Goal: Task Accomplishment & Management: Complete application form

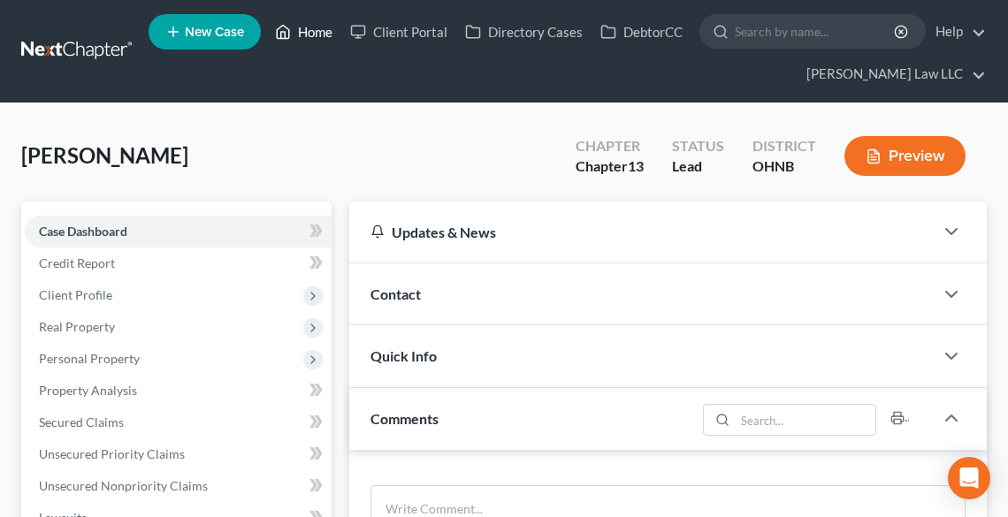
click at [320, 36] on link "Home" at bounding box center [303, 32] width 75 height 32
click at [317, 37] on link "Home" at bounding box center [303, 32] width 75 height 32
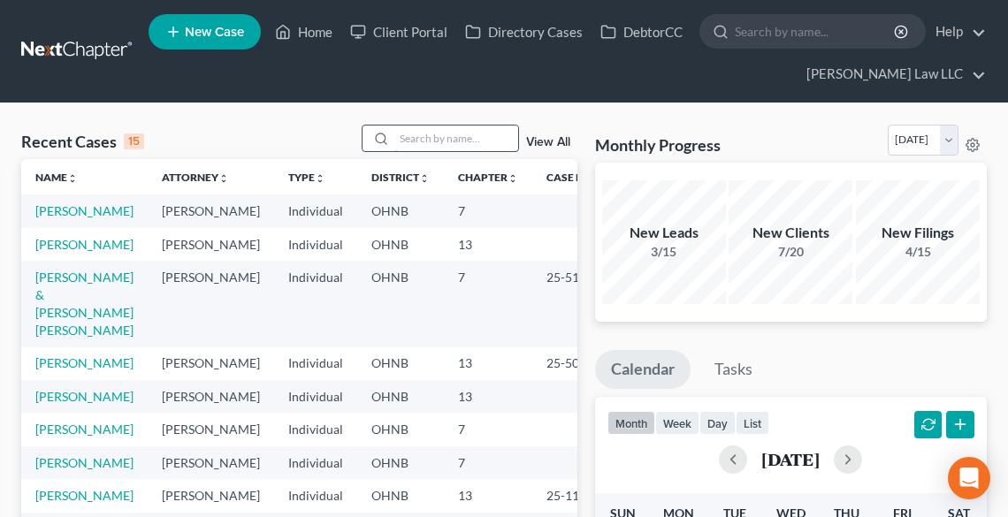
click at [446, 139] on input "search" at bounding box center [456, 139] width 124 height 26
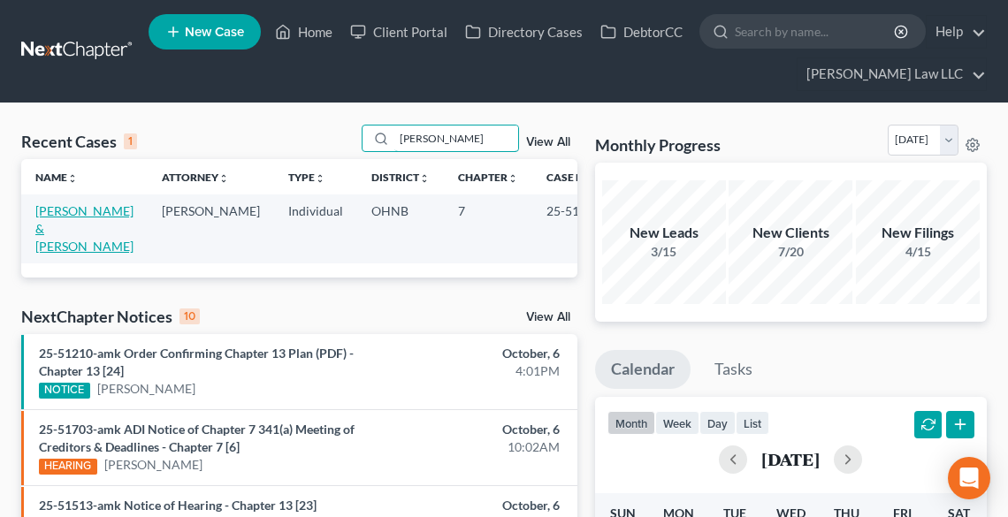
type input "steed"
click at [53, 216] on link "[PERSON_NAME] & [PERSON_NAME]" at bounding box center [84, 228] width 98 height 50
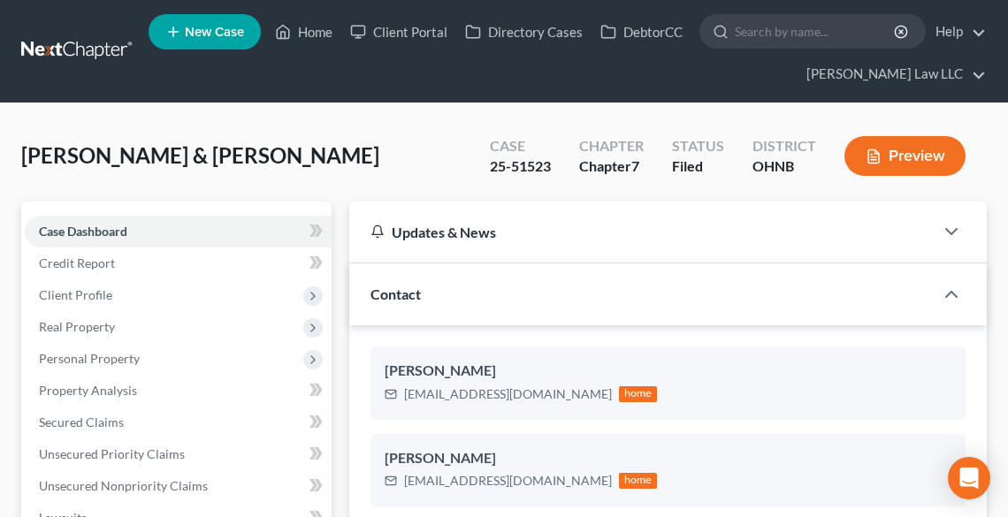
scroll to position [806, 0]
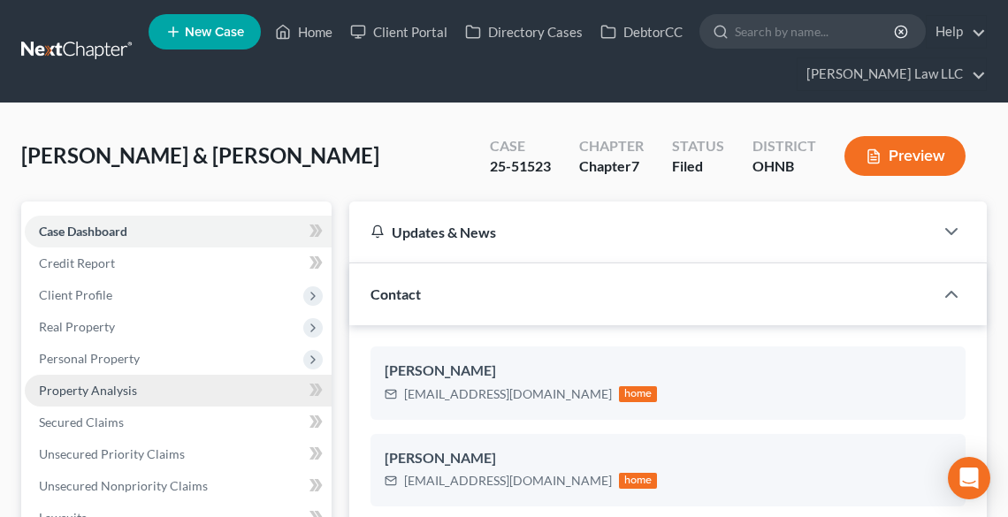
click at [95, 389] on span "Property Analysis" at bounding box center [88, 390] width 98 height 15
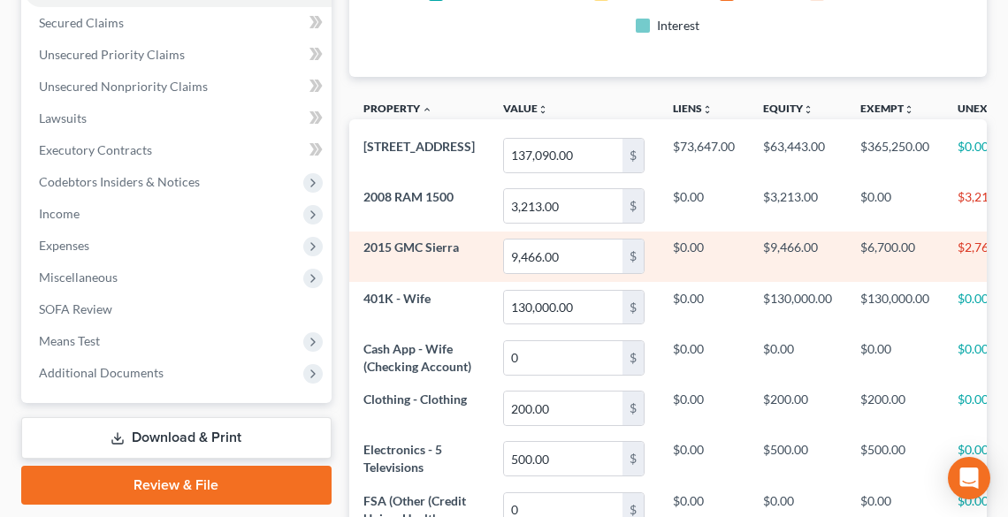
scroll to position [495, 0]
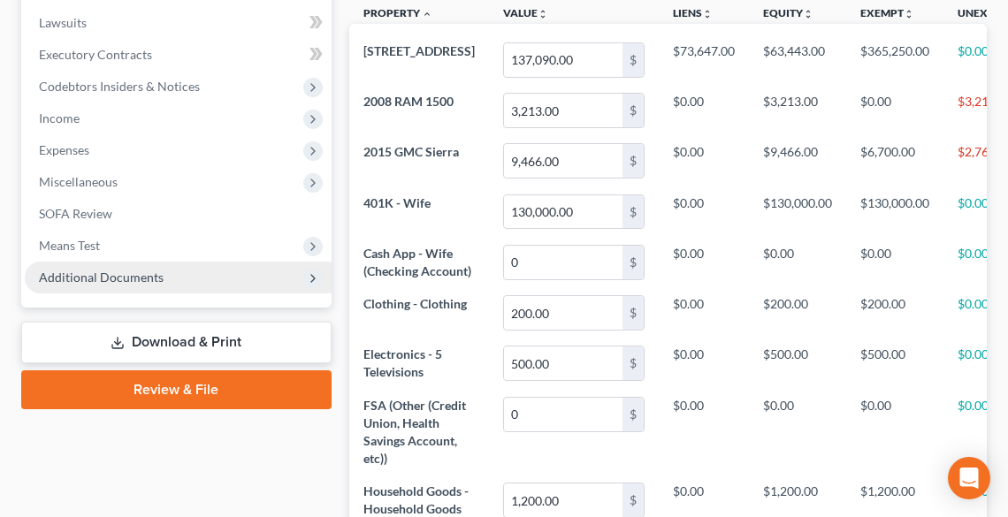
click at [99, 272] on span "Additional Documents" at bounding box center [101, 277] width 125 height 15
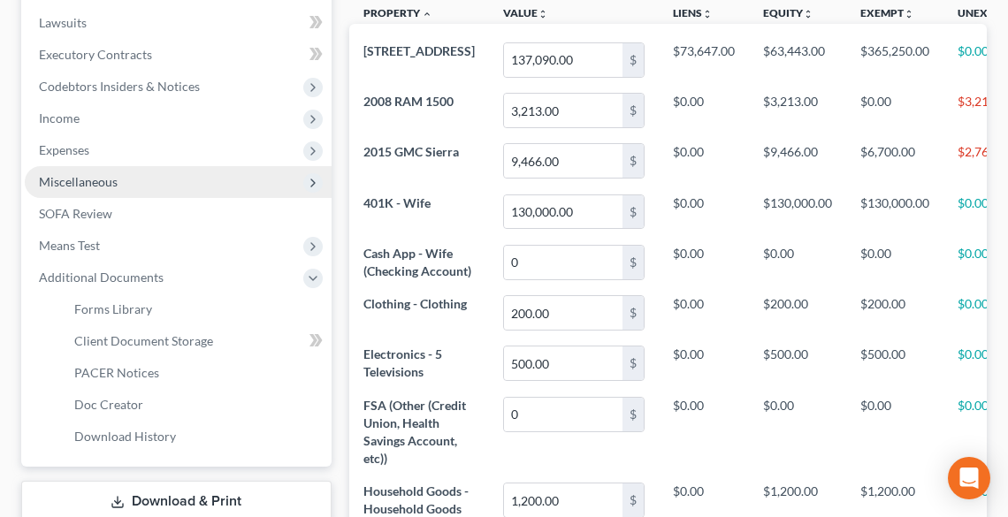
click at [103, 178] on span "Miscellaneous" at bounding box center [78, 181] width 79 height 15
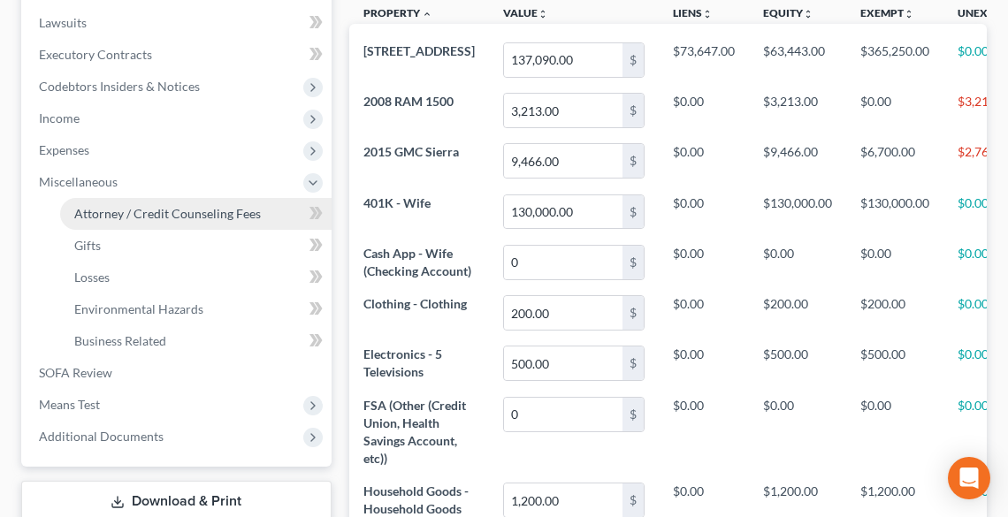
click at [171, 212] on span "Attorney / Credit Counseling Fees" at bounding box center [167, 213] width 187 height 15
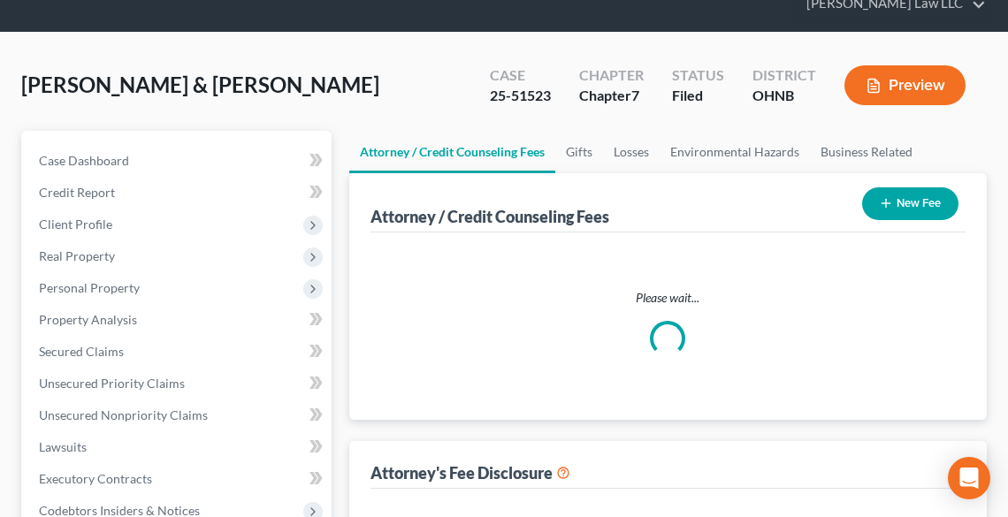
scroll to position [11, 0]
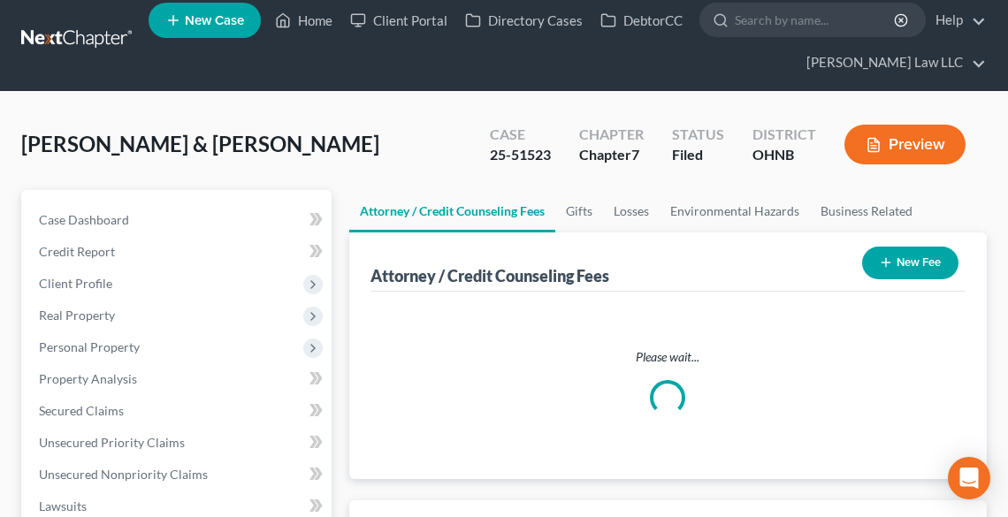
select select "0"
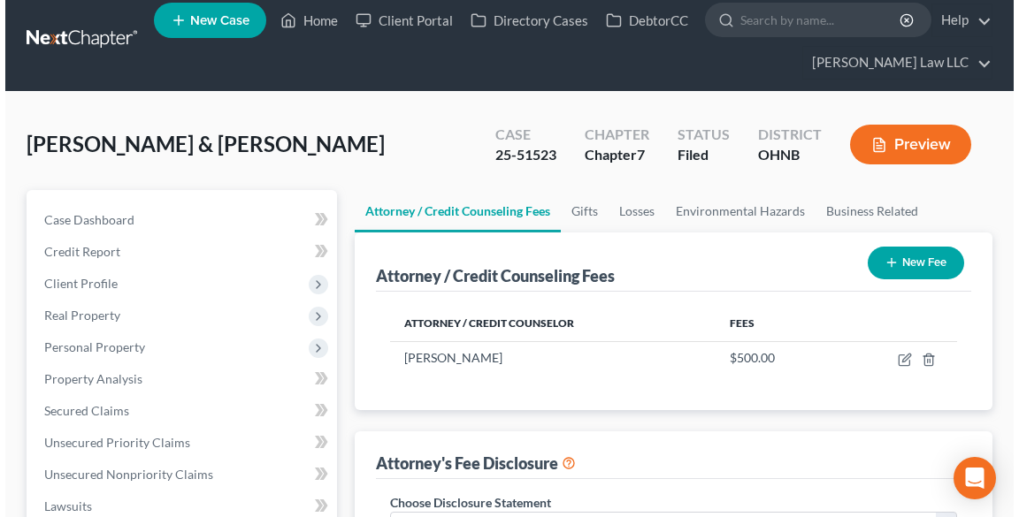
scroll to position [0, 0]
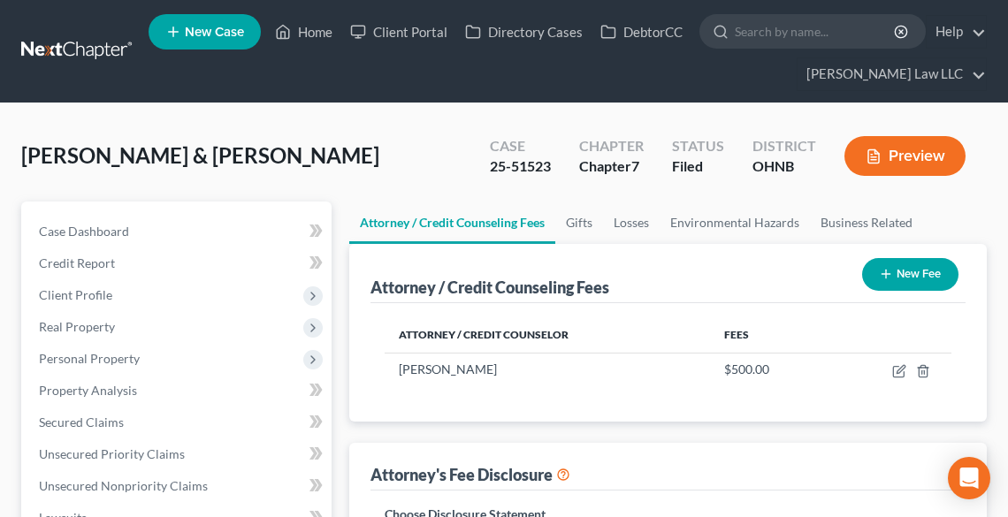
click at [900, 152] on button "Preview" at bounding box center [905, 156] width 121 height 40
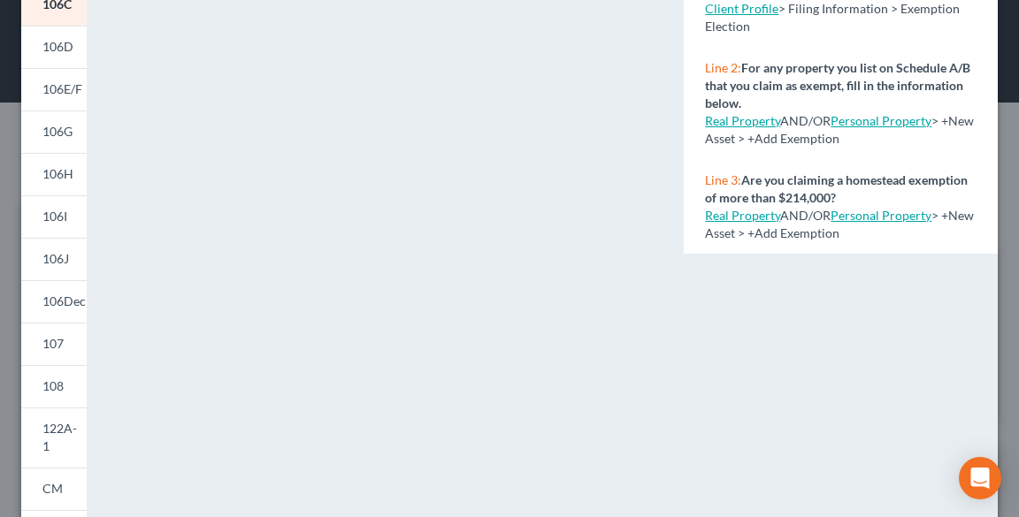
scroll to position [463, 0]
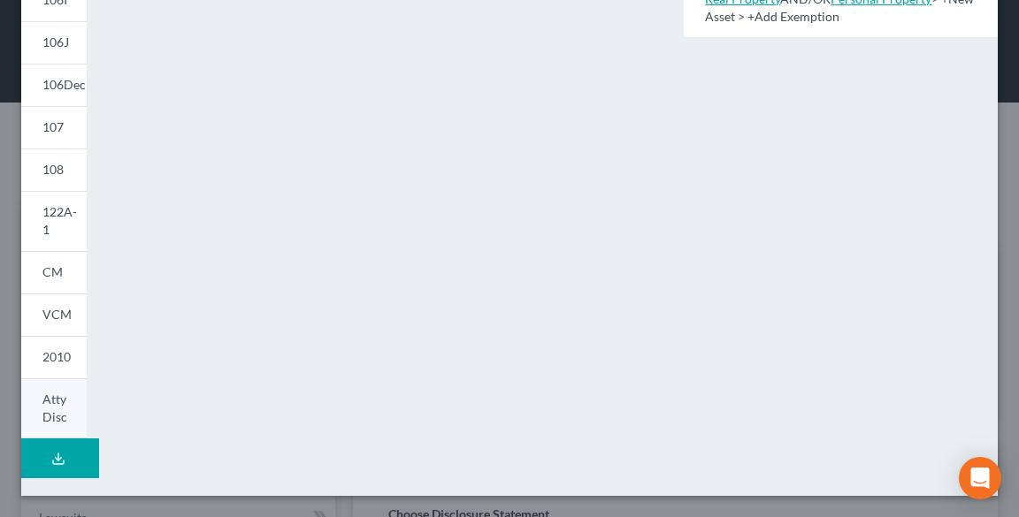
click at [47, 402] on span "Atty Disc" at bounding box center [54, 408] width 25 height 33
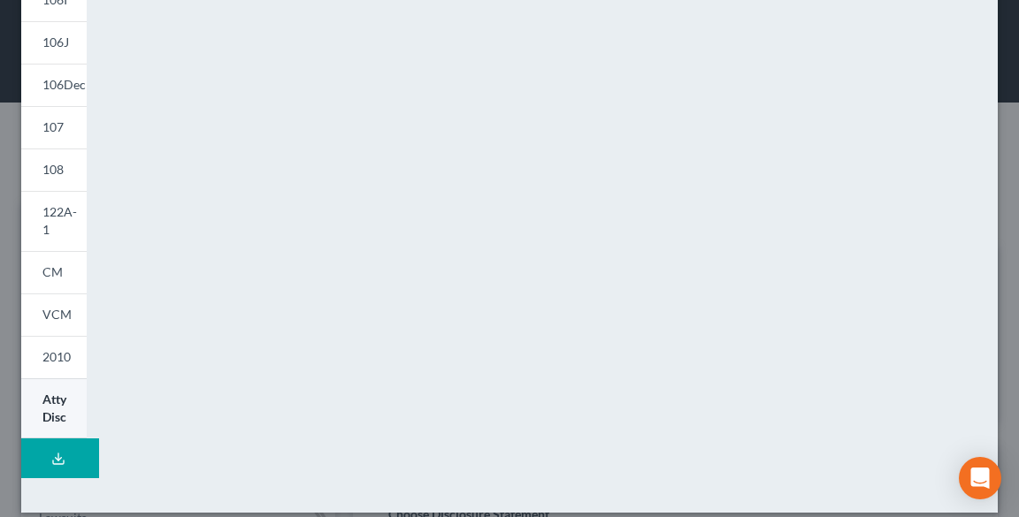
click at [50, 398] on span "Atty Disc" at bounding box center [54, 408] width 24 height 33
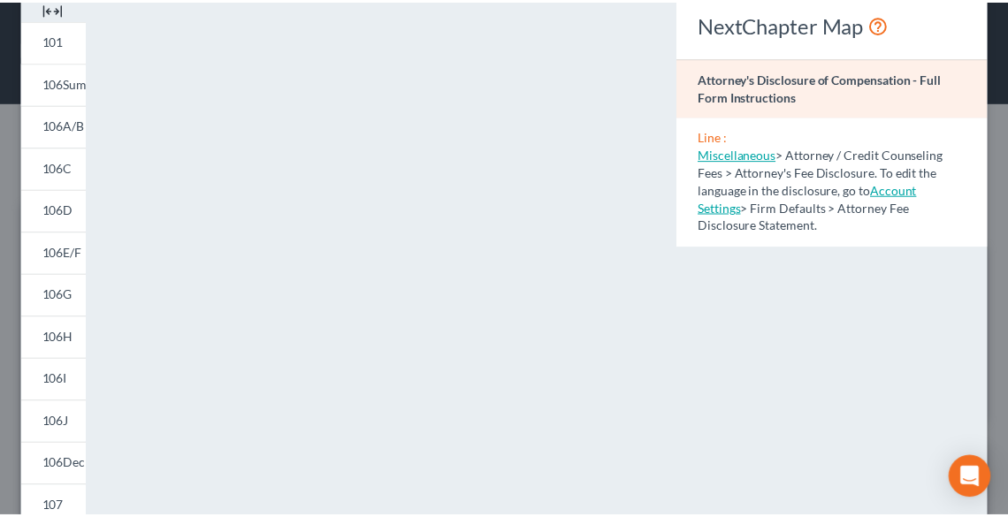
scroll to position [39, 0]
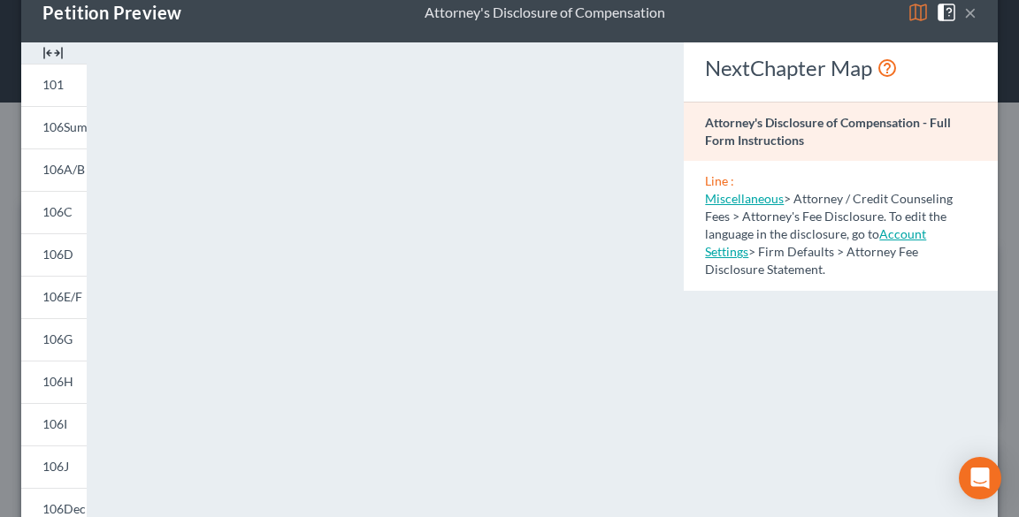
click at [964, 12] on button "×" at bounding box center [970, 12] width 12 height 21
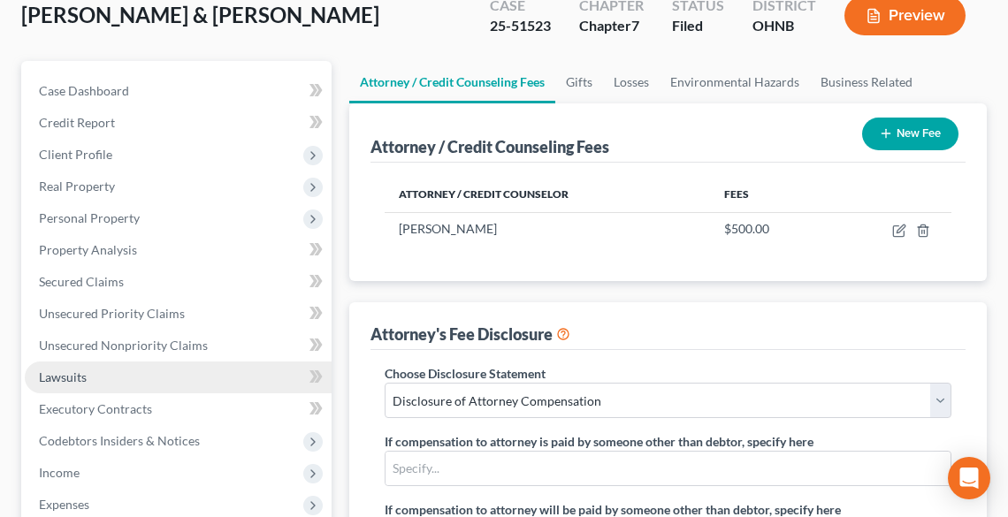
scroll to position [141, 0]
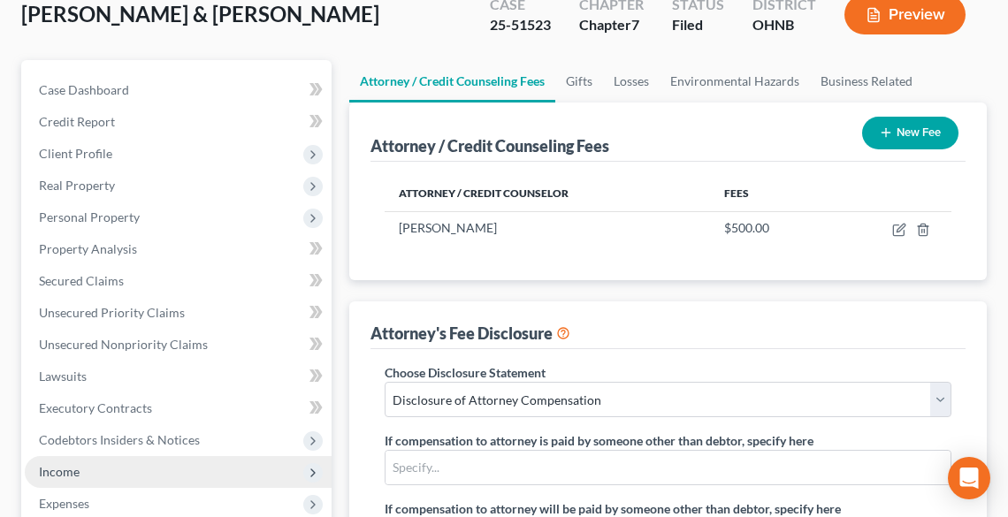
click at [81, 474] on span "Income" at bounding box center [178, 472] width 307 height 32
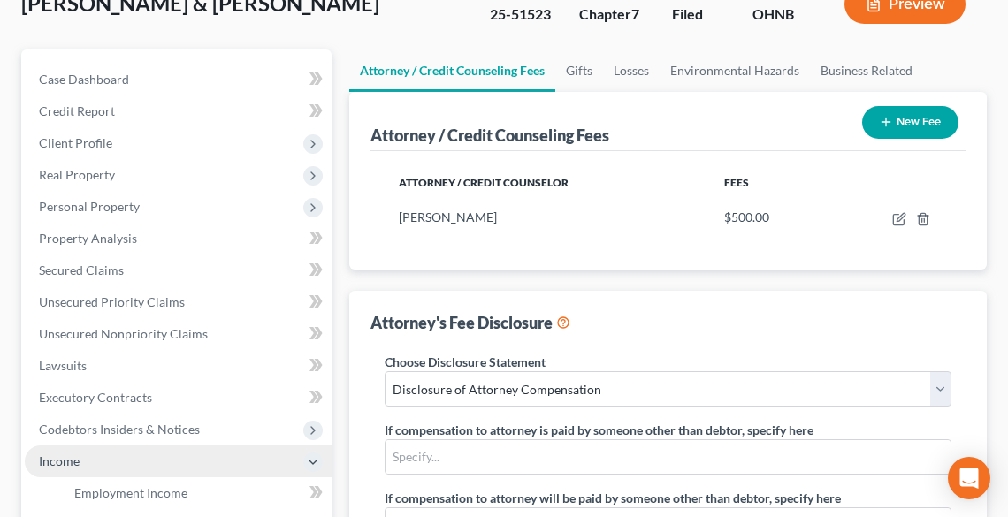
scroll to position [283, 0]
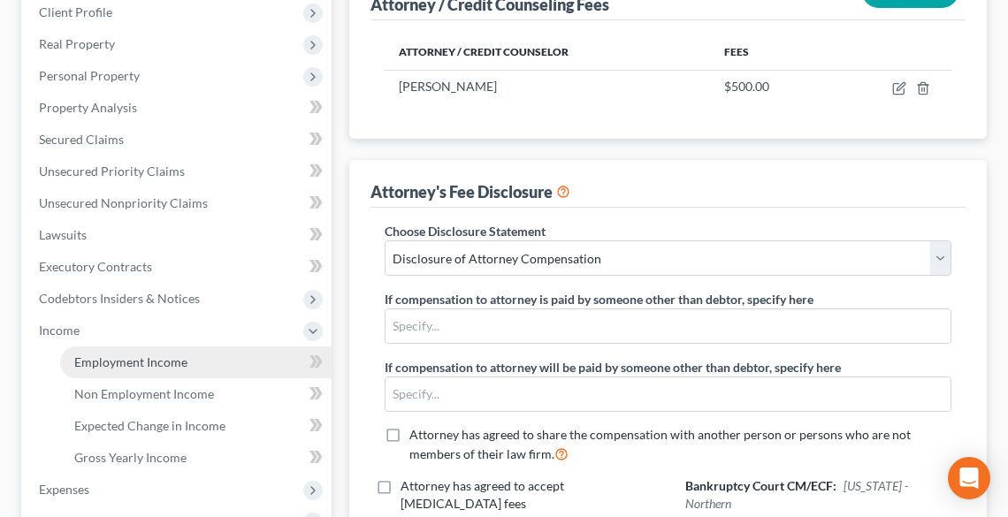
click at [118, 360] on span "Employment Income" at bounding box center [130, 362] width 113 height 15
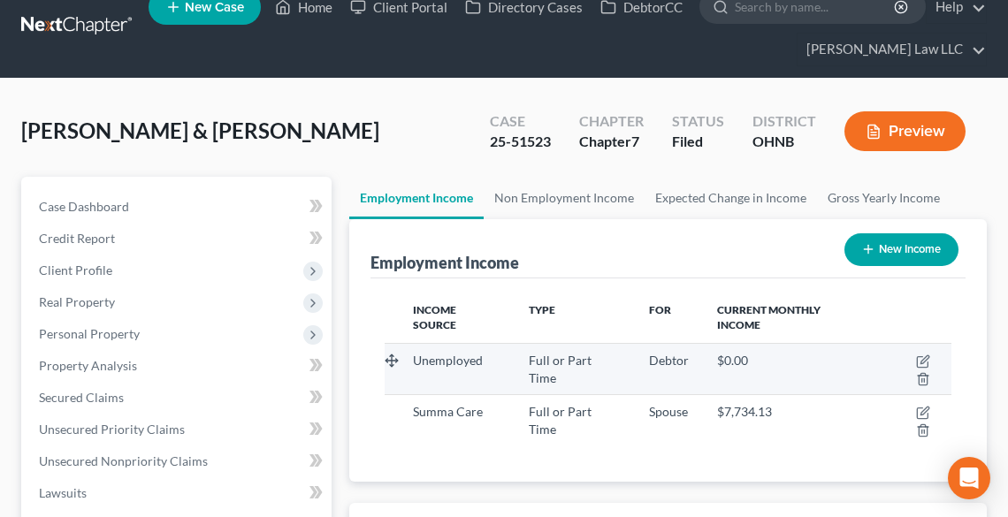
scroll to position [71, 0]
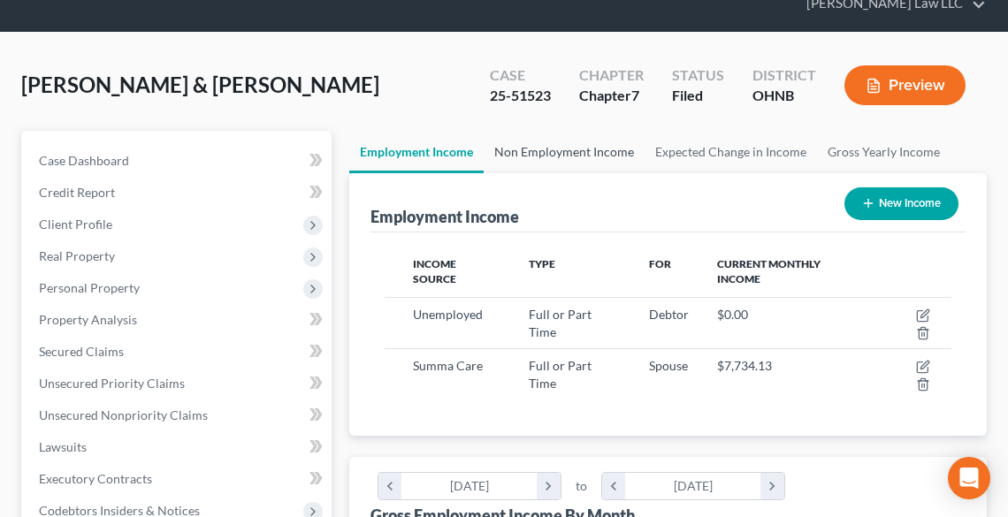
click at [573, 144] on link "Non Employment Income" at bounding box center [564, 152] width 161 height 42
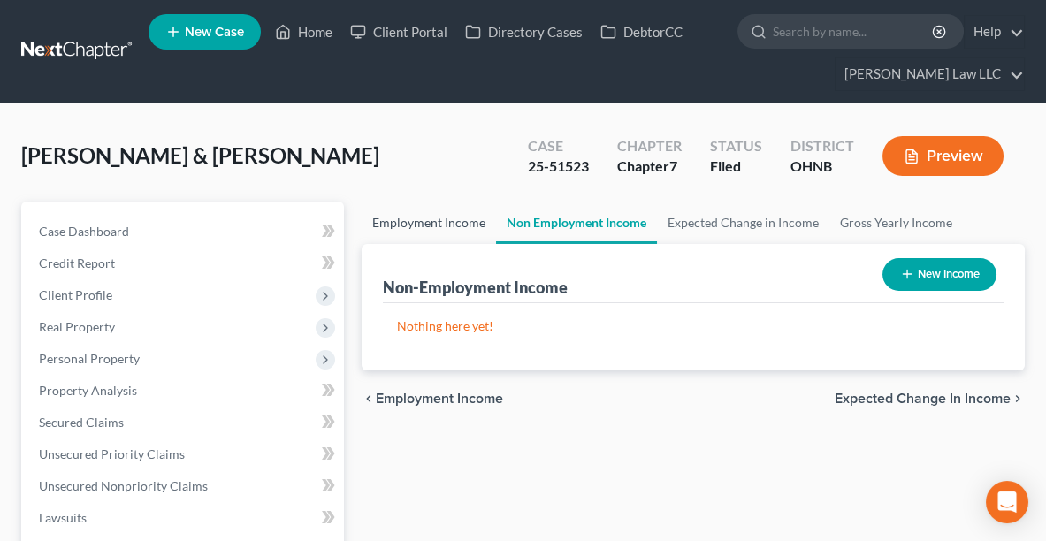
click at [422, 221] on link "Employment Income" at bounding box center [429, 223] width 134 height 42
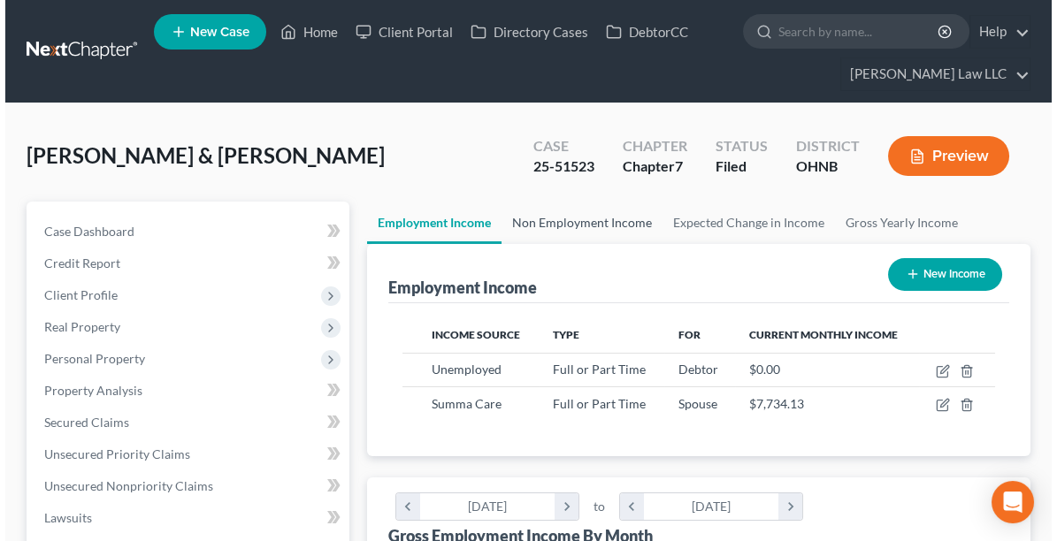
scroll to position [295, 627]
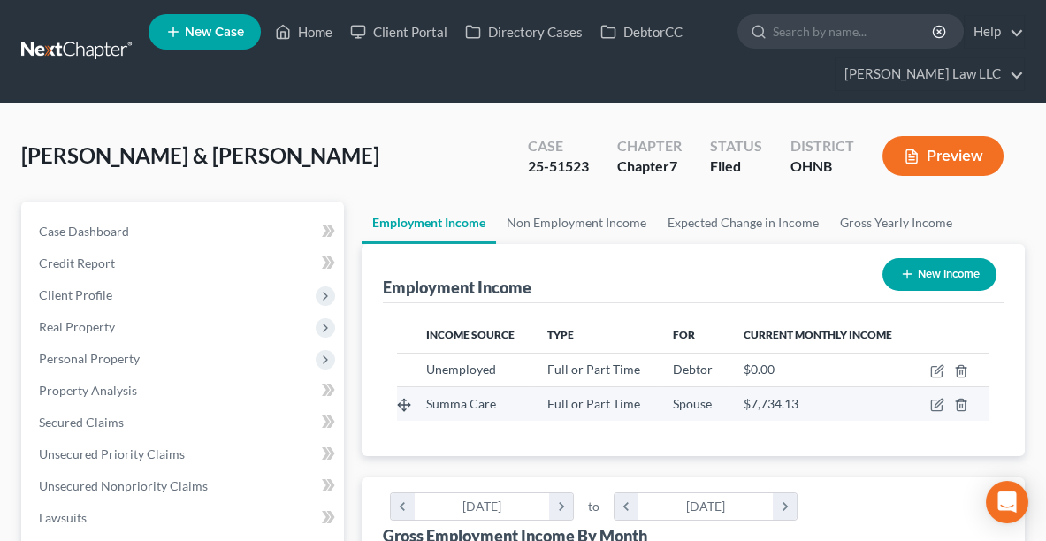
click at [936, 412] on td at bounding box center [951, 404] width 76 height 34
click at [938, 404] on icon "button" at bounding box center [937, 405] width 14 height 14
select select "0"
select select "1"
select select "2"
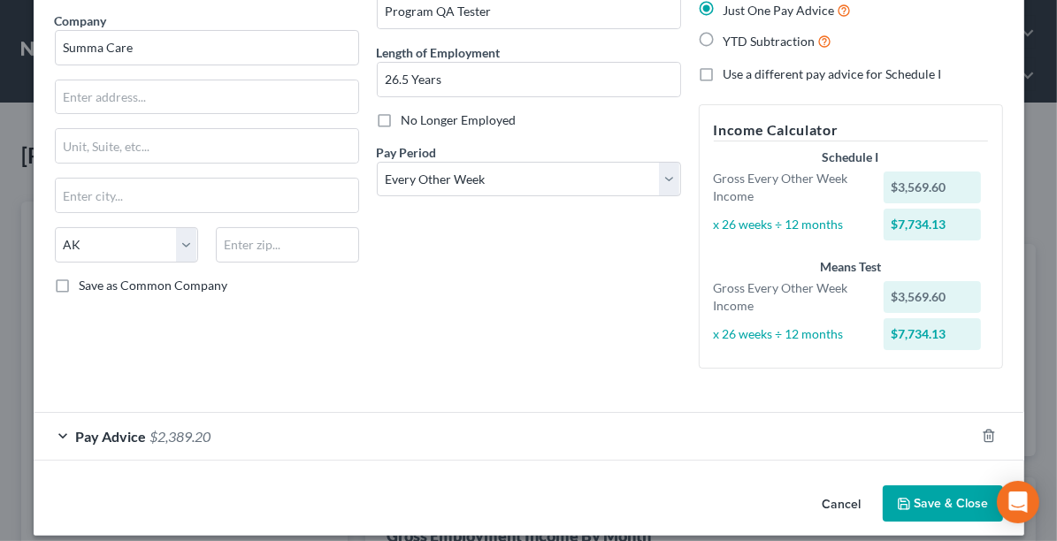
scroll to position [151, 0]
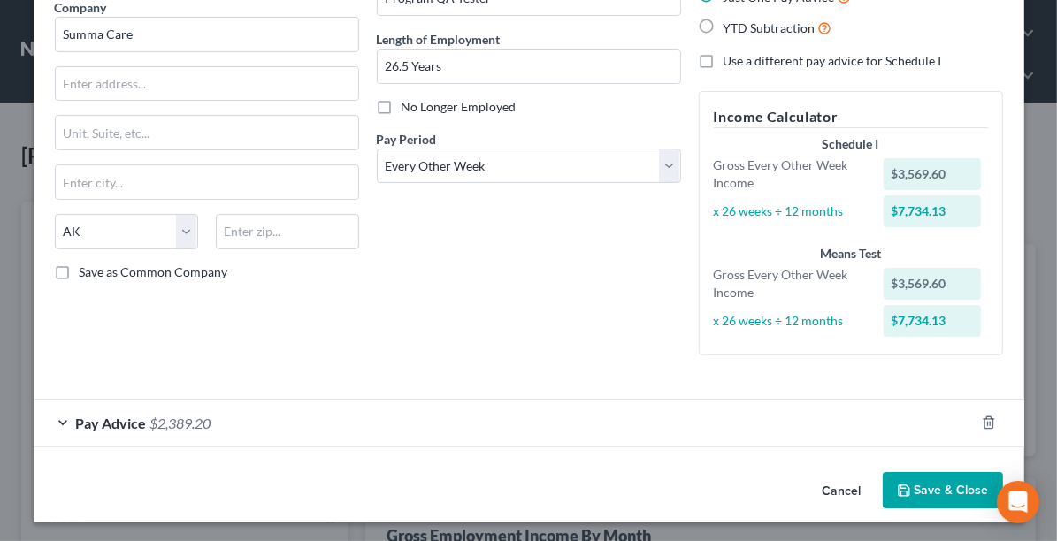
click at [61, 421] on div "Pay Advice $2,389.20" at bounding box center [504, 423] width 941 height 47
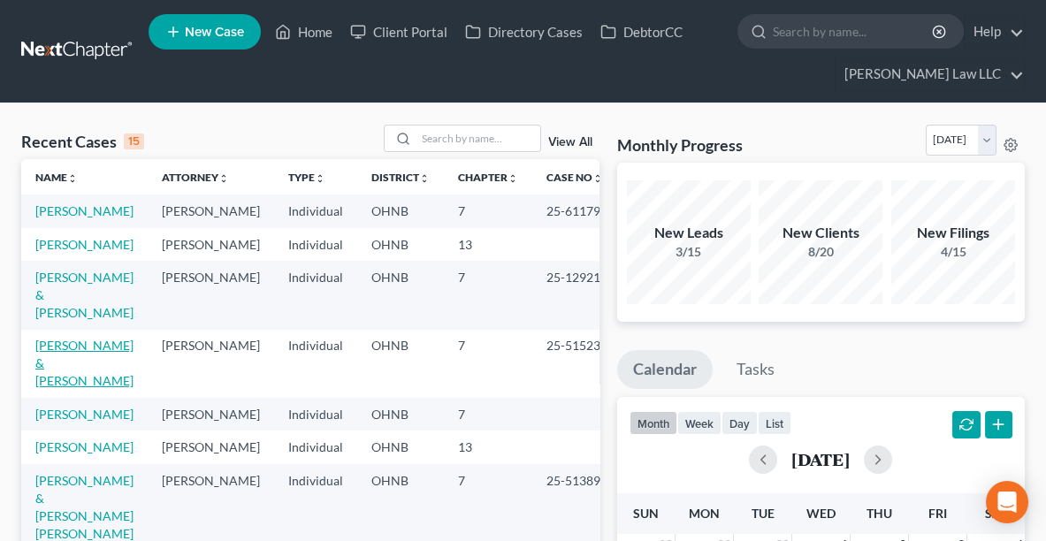
click at [65, 367] on link "[PERSON_NAME] & [PERSON_NAME]" at bounding box center [84, 363] width 98 height 50
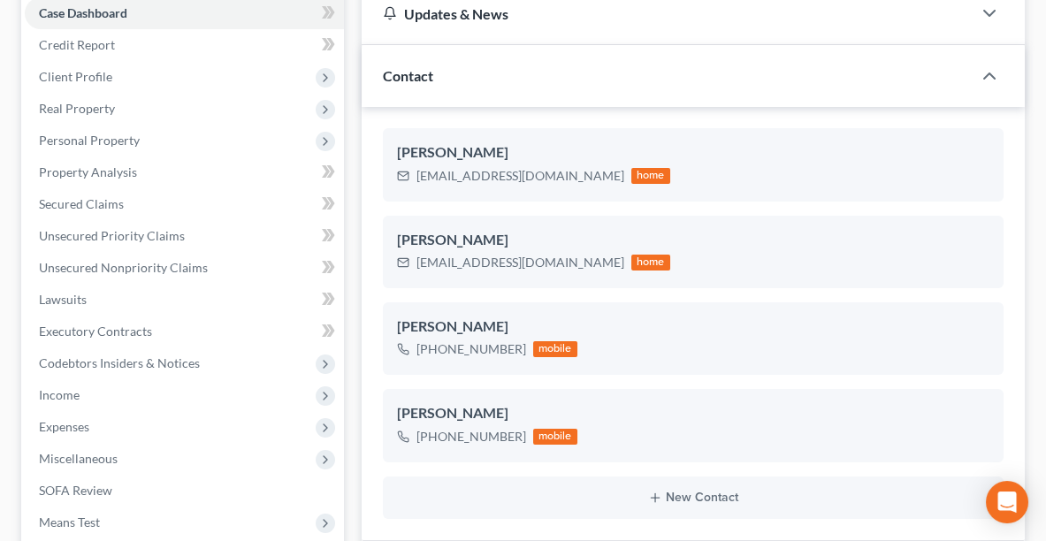
scroll to position [221, 0]
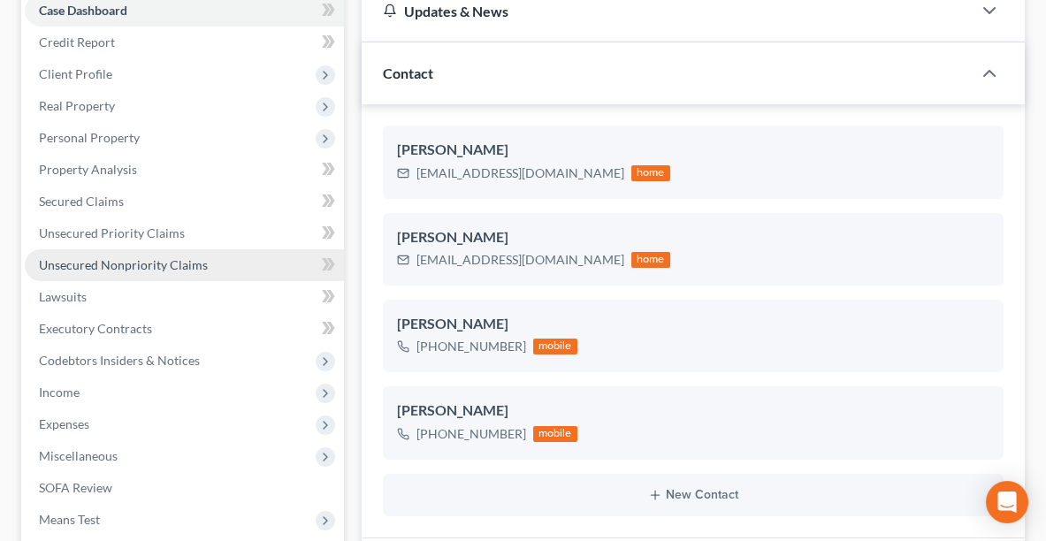
click at [107, 259] on span "Unsecured Nonpriority Claims" at bounding box center [123, 264] width 169 height 15
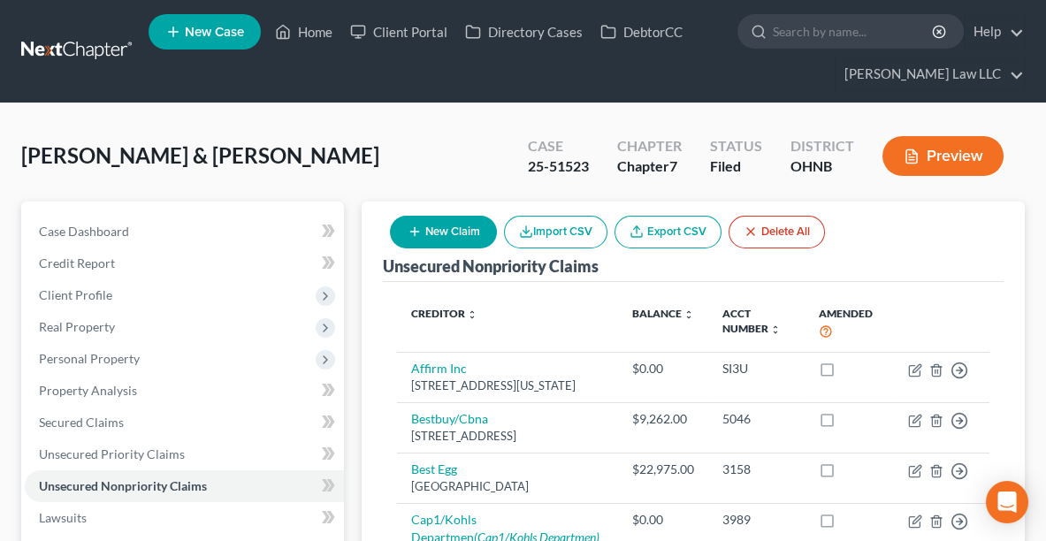
drag, startPoint x: 1043, startPoint y: 103, endPoint x: 1056, endPoint y: 180, distance: 77.9
